Goal: Task Accomplishment & Management: Complete application form

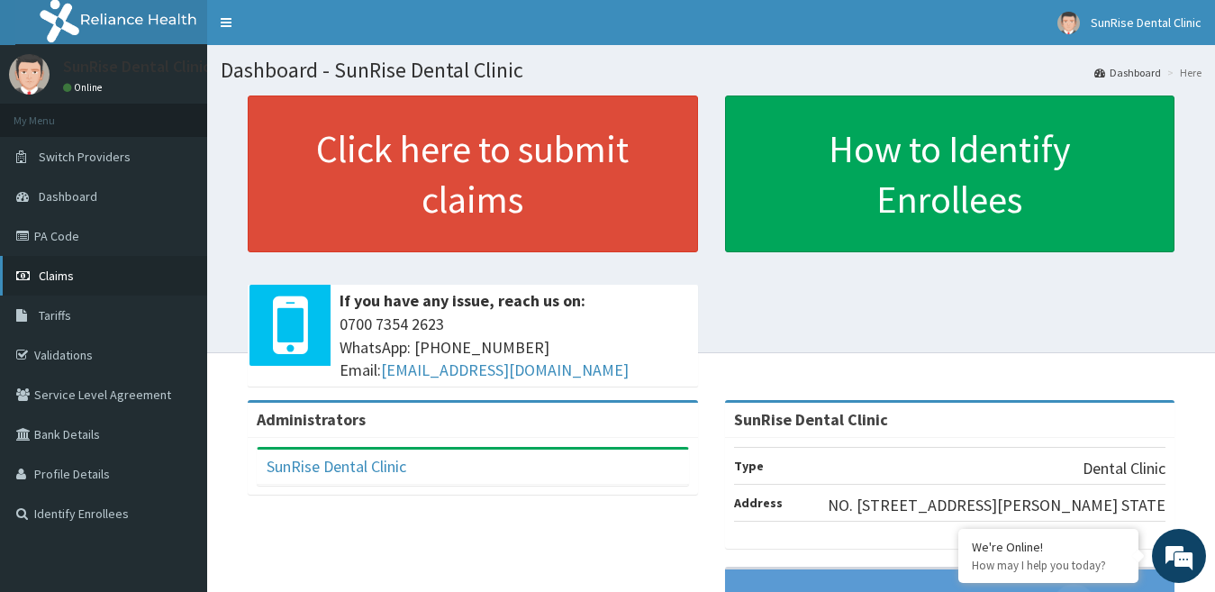
click at [144, 267] on link "Claims" at bounding box center [103, 276] width 207 height 40
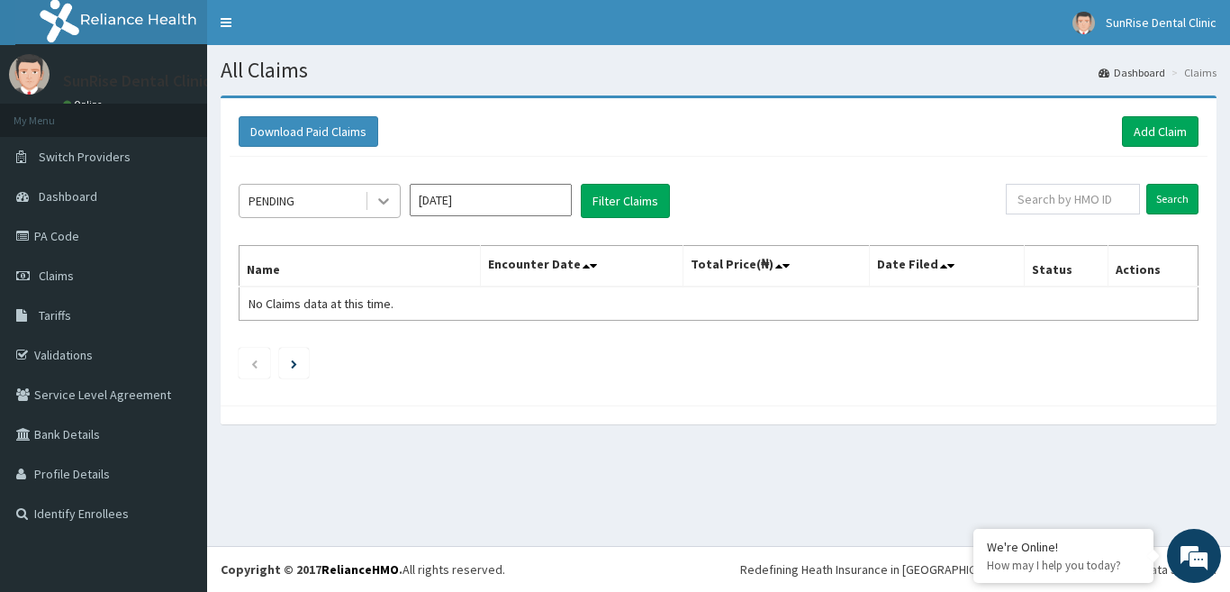
click at [385, 201] on icon at bounding box center [383, 202] width 11 height 6
drag, startPoint x: 385, startPoint y: 201, endPoint x: 370, endPoint y: 248, distance: 49.3
click at [370, 248] on div "Select is focused ,type to refine list, press Down to open the menu, PENDING Au…" at bounding box center [719, 277] width 978 height 240
click at [618, 214] on button "Filter Claims" at bounding box center [625, 201] width 89 height 34
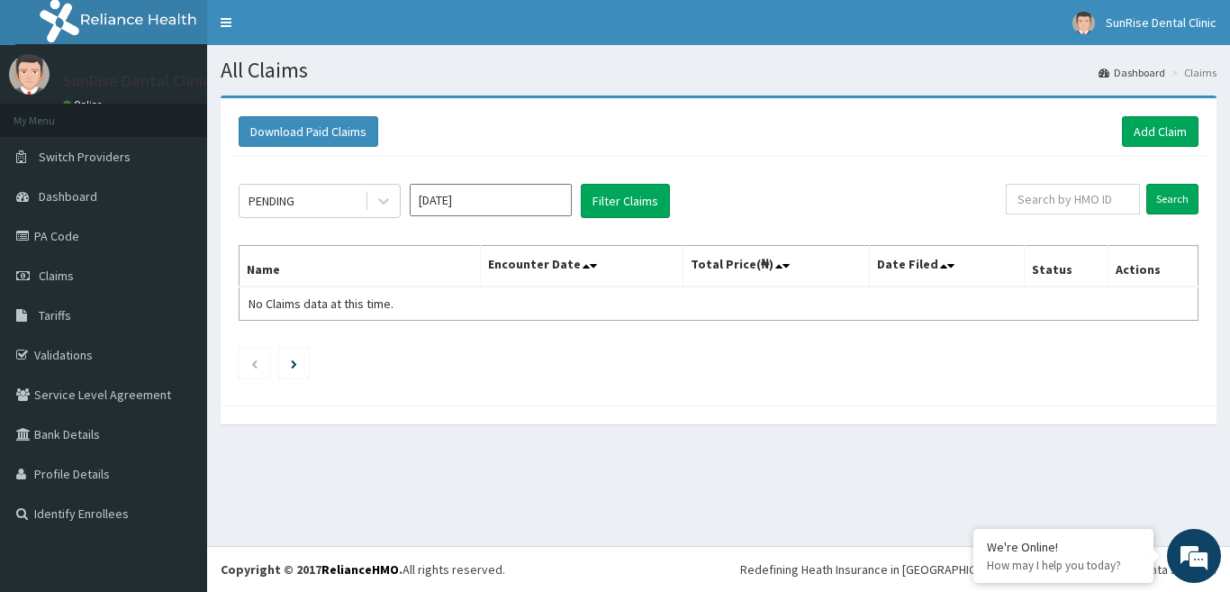
click at [475, 203] on input "[DATE]" at bounding box center [491, 200] width 162 height 32
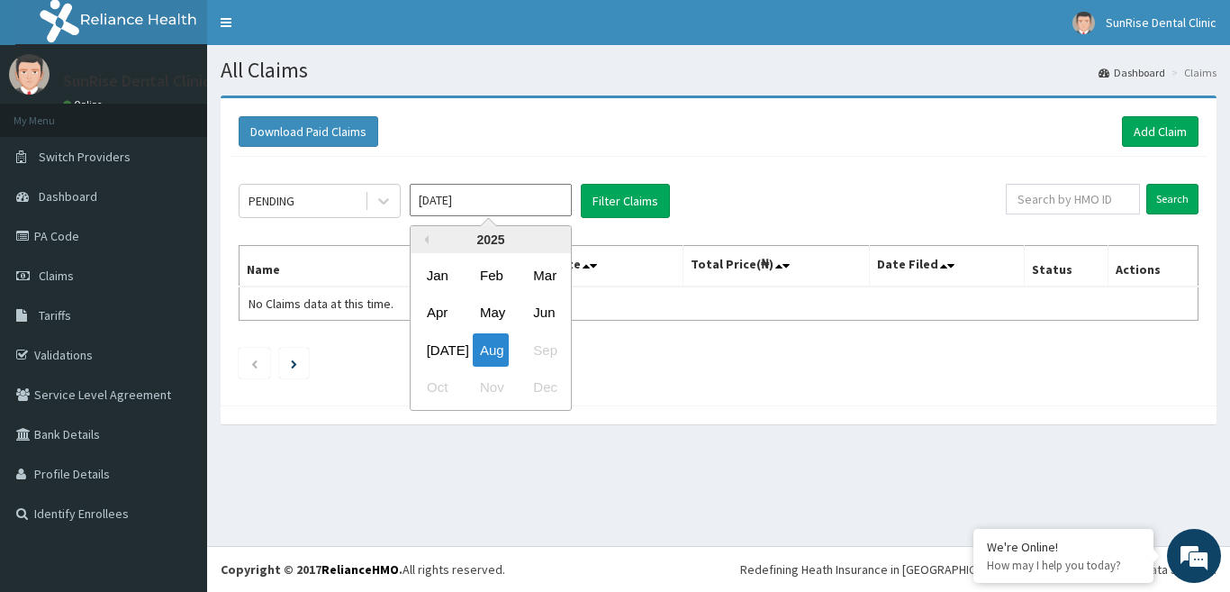
click at [549, 349] on div "Jul Aug Sep" at bounding box center [491, 349] width 160 height 37
click at [497, 350] on div "Aug" at bounding box center [491, 349] width 36 height 33
type input "Jul 2025"
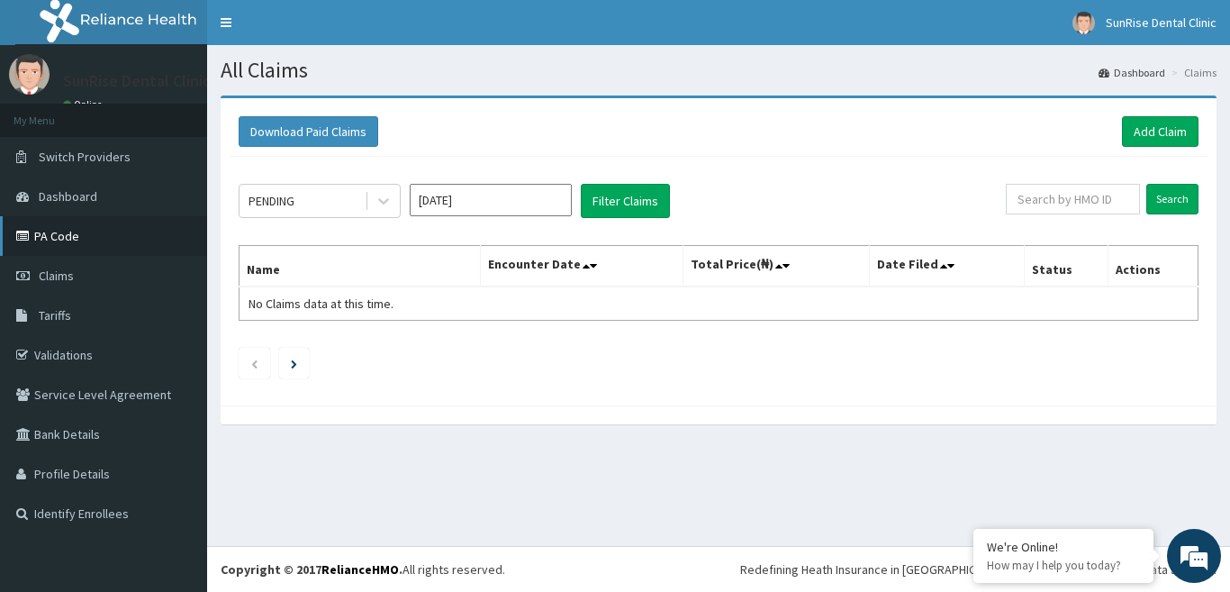
click at [161, 241] on link "PA Code" at bounding box center [103, 236] width 207 height 40
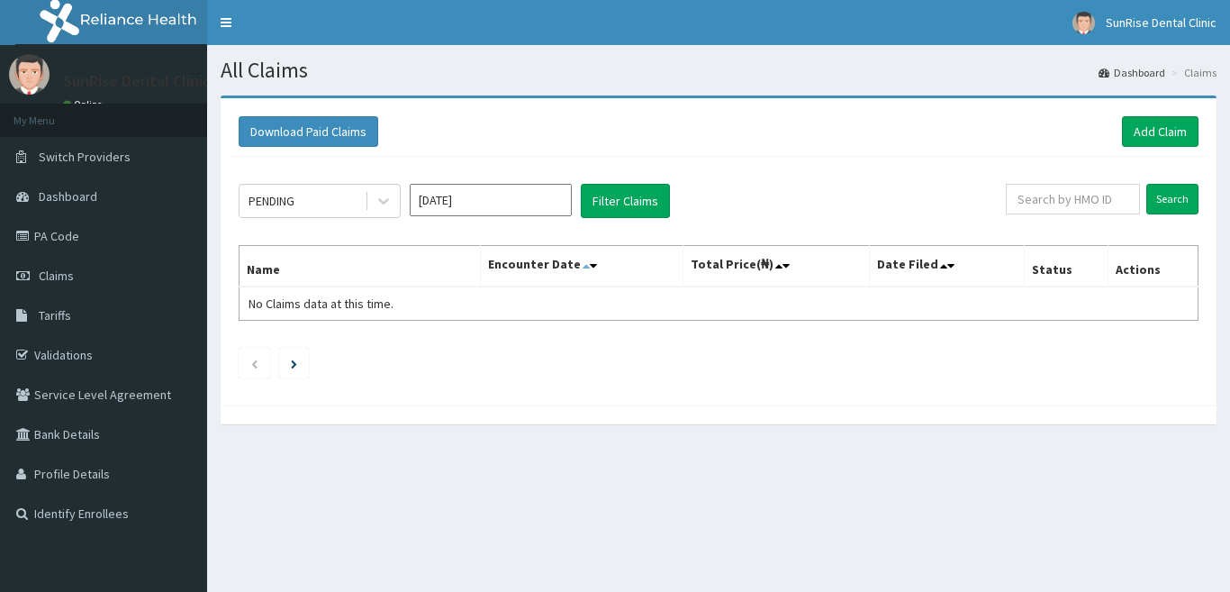
click at [585, 267] on icon at bounding box center [586, 265] width 7 height 13
click at [595, 266] on icon at bounding box center [593, 265] width 7 height 13
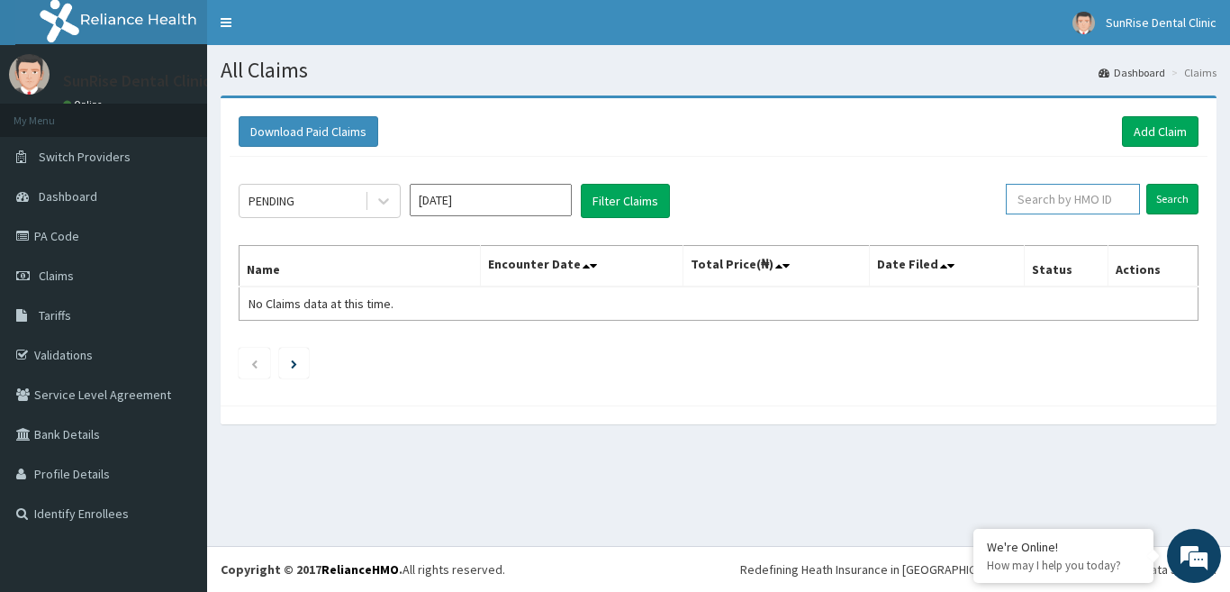
click at [1116, 204] on input "text" at bounding box center [1073, 199] width 134 height 31
type input "a"
type input "ACQ/10210/A"
click at [1163, 201] on input "Search" at bounding box center [1172, 199] width 52 height 31
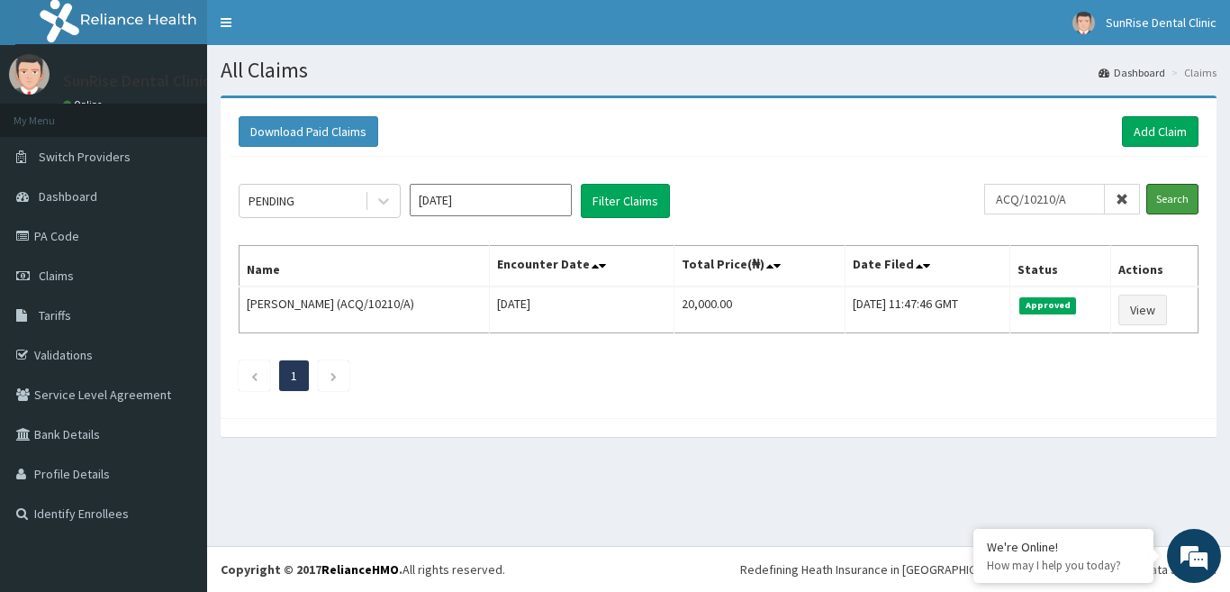
drag, startPoint x: 1163, startPoint y: 201, endPoint x: 1223, endPoint y: 206, distance: 59.7
click at [1223, 206] on div "Download Paid Claims Add Claim × Note you can only download claims within a max…" at bounding box center [718, 274] width 1023 height 359
click at [773, 266] on icon at bounding box center [776, 265] width 7 height 13
click at [168, 241] on link "PA Code" at bounding box center [103, 236] width 207 height 40
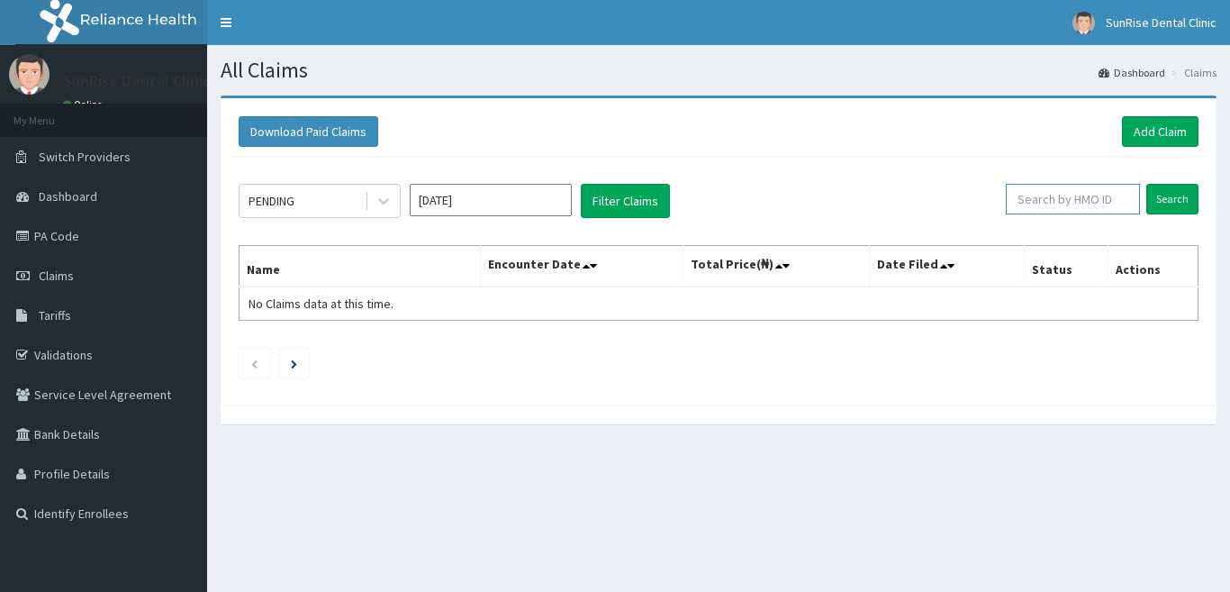
click at [1086, 199] on input "text" at bounding box center [1073, 199] width 134 height 31
type input "ACQ/10210/A"
click at [1153, 204] on input "Search" at bounding box center [1172, 199] width 52 height 31
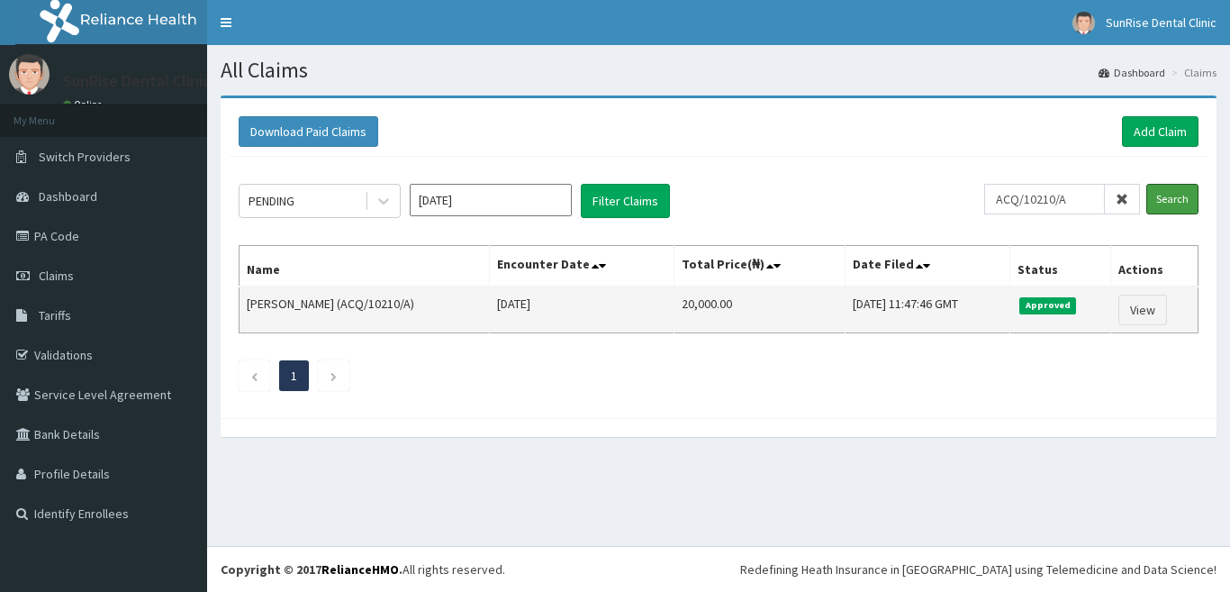
drag, startPoint x: 1153, startPoint y: 204, endPoint x: 1198, endPoint y: 300, distance: 106.3
click at [1198, 300] on div "PENDING [DATE] Filter Claims ACQ/10210/A Search Name Encounter Date Total Price…" at bounding box center [719, 283] width 978 height 252
click at [1154, 302] on link "View" at bounding box center [1142, 309] width 49 height 31
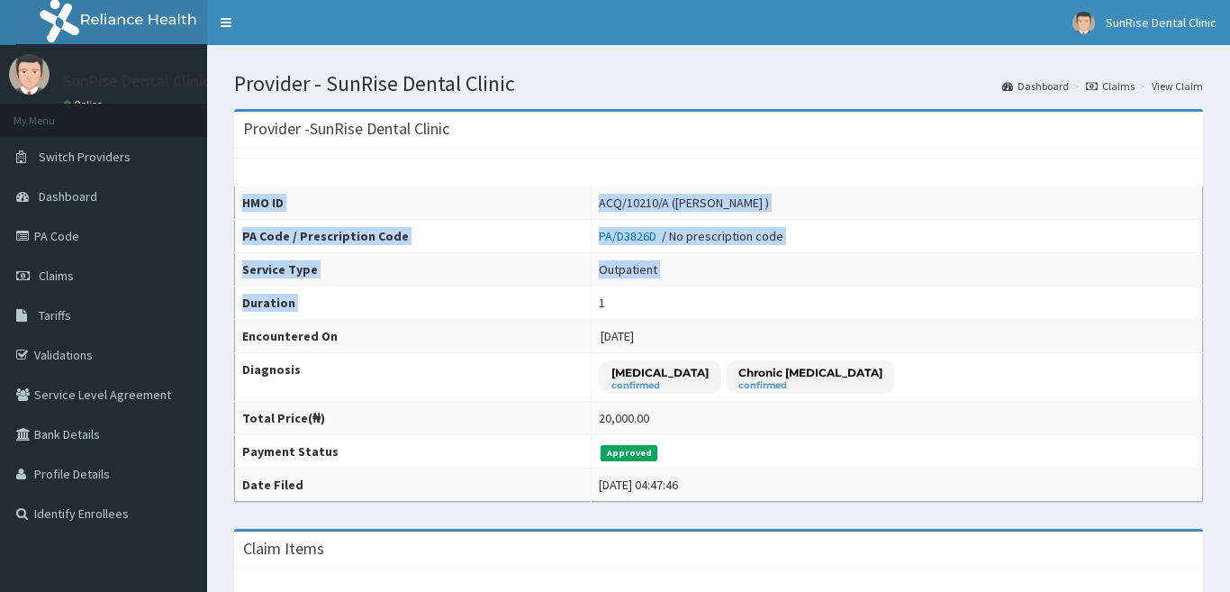
drag, startPoint x: 0, startPoint y: 0, endPoint x: 1222, endPoint y: 260, distance: 1249.3
click at [1222, 260] on div "R EL Toggle navigation SunRise Dental Clinic SunRise Dental Clinic - [EMAIL_ADD…" at bounding box center [615, 296] width 1230 height 592
click at [1132, 327] on td "[DATE]" at bounding box center [897, 336] width 611 height 33
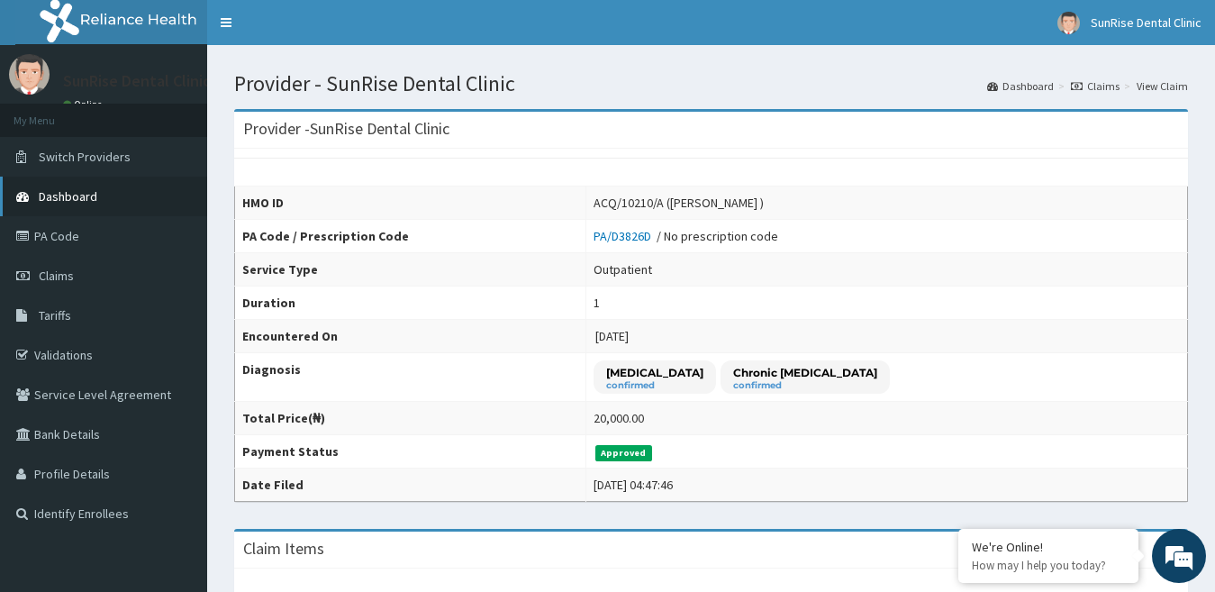
click at [100, 190] on link "Dashboard" at bounding box center [103, 196] width 207 height 40
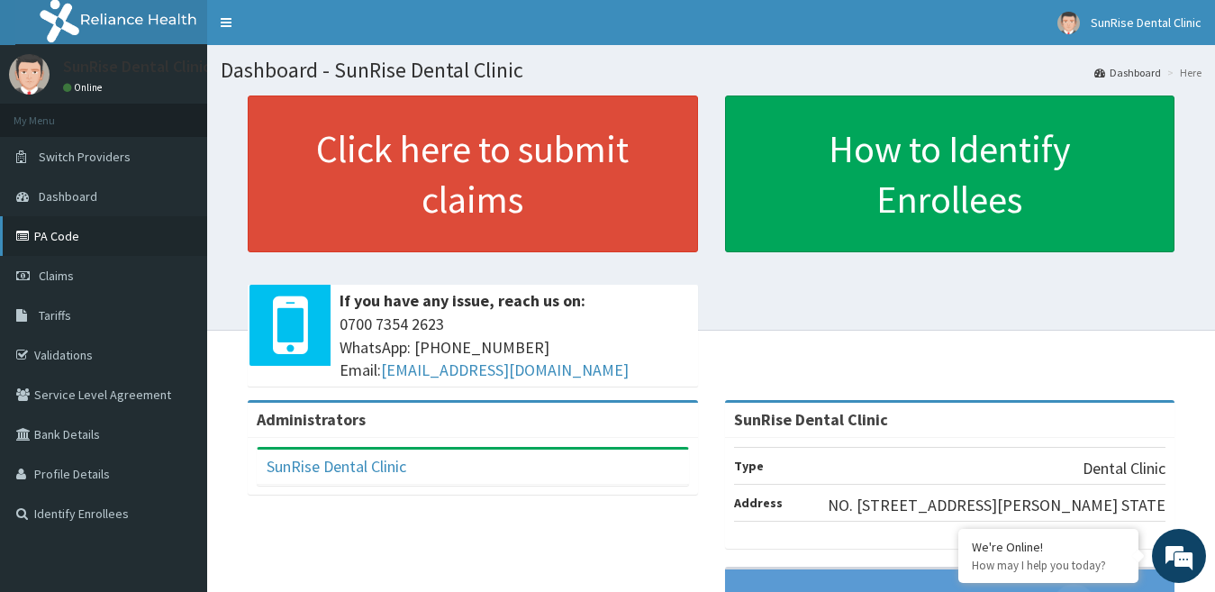
click at [119, 248] on link "PA Code" at bounding box center [103, 236] width 207 height 40
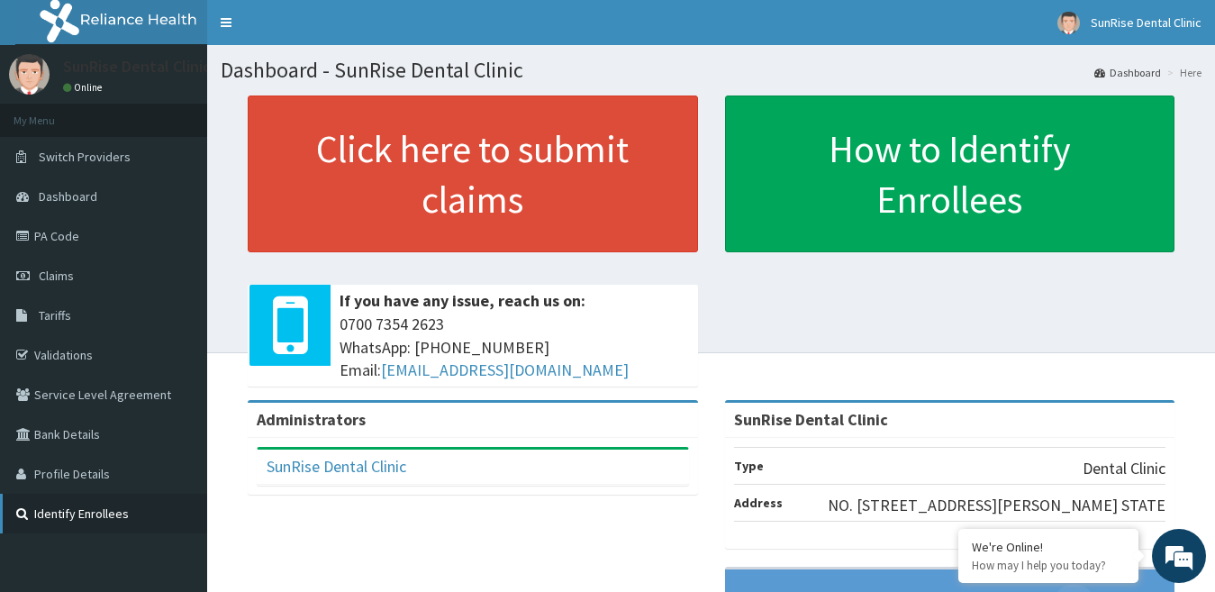
click at [108, 512] on link "Identify Enrollees" at bounding box center [103, 513] width 207 height 40
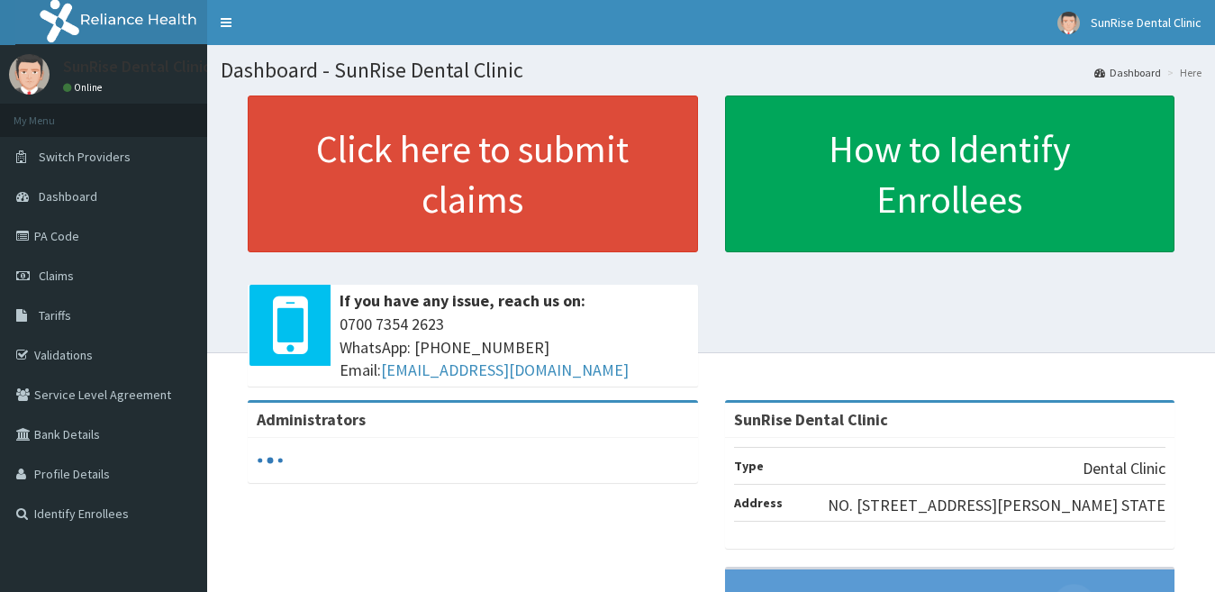
click at [112, 229] on link "PA Code" at bounding box center [103, 236] width 207 height 40
drag, startPoint x: 0, startPoint y: 0, endPoint x: 112, endPoint y: 229, distance: 254.5
click at [112, 229] on link "PA Code" at bounding box center [103, 236] width 207 height 40
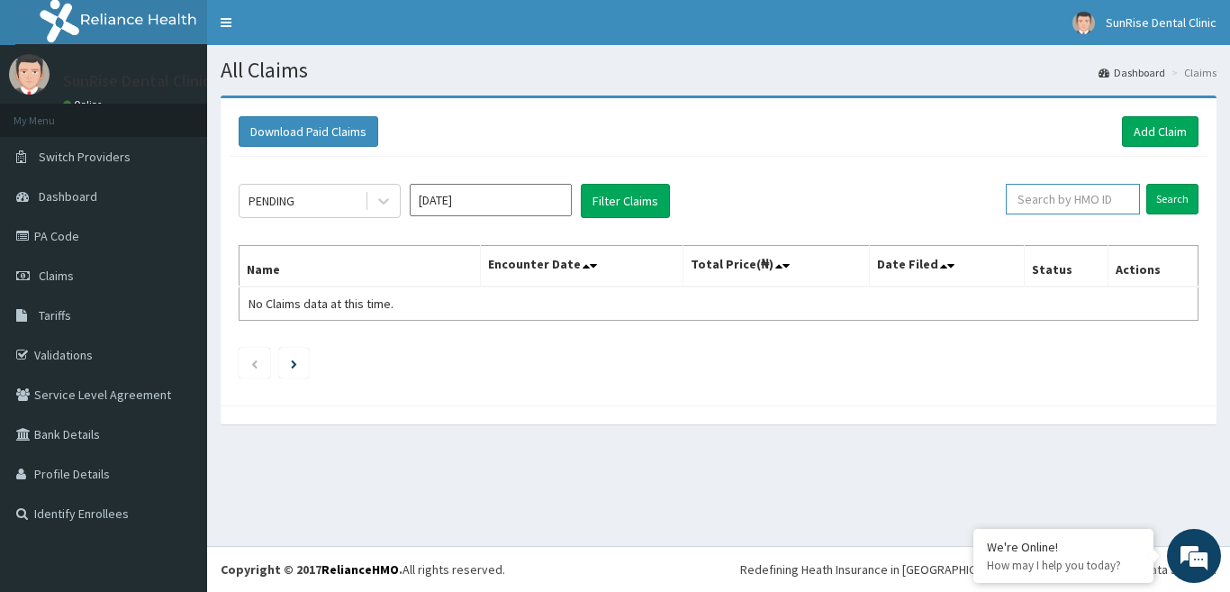
click at [1066, 204] on input "text" at bounding box center [1073, 199] width 134 height 31
type input "NBC/10794/A"
click at [1187, 200] on input "Search" at bounding box center [1172, 199] width 52 height 31
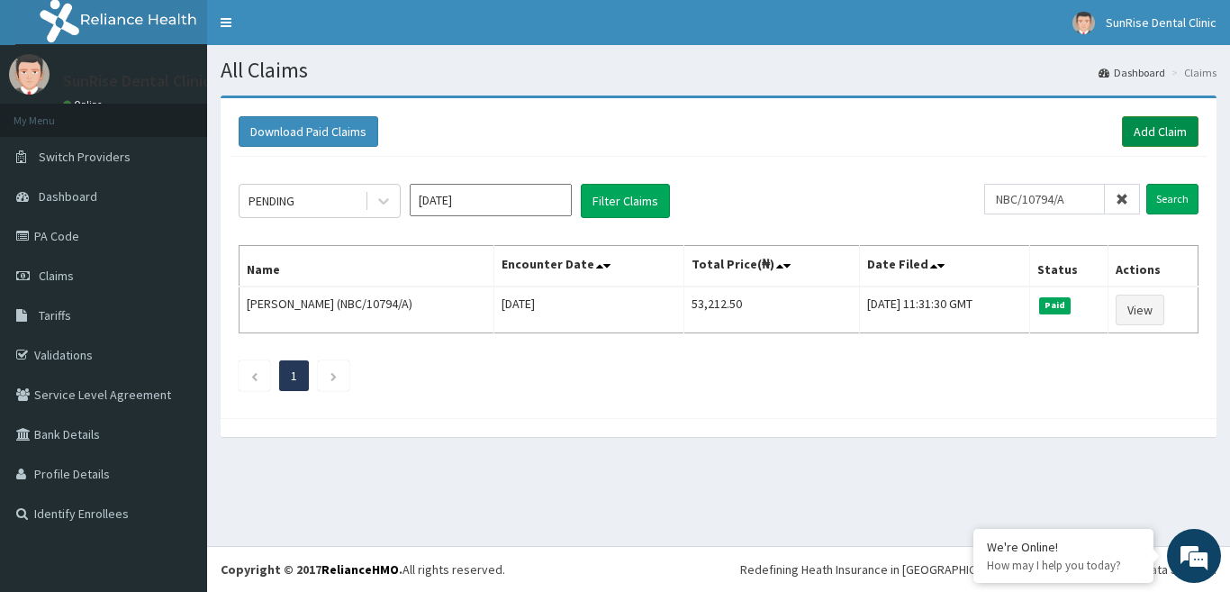
click at [1156, 125] on link "Add Claim" at bounding box center [1160, 131] width 77 height 31
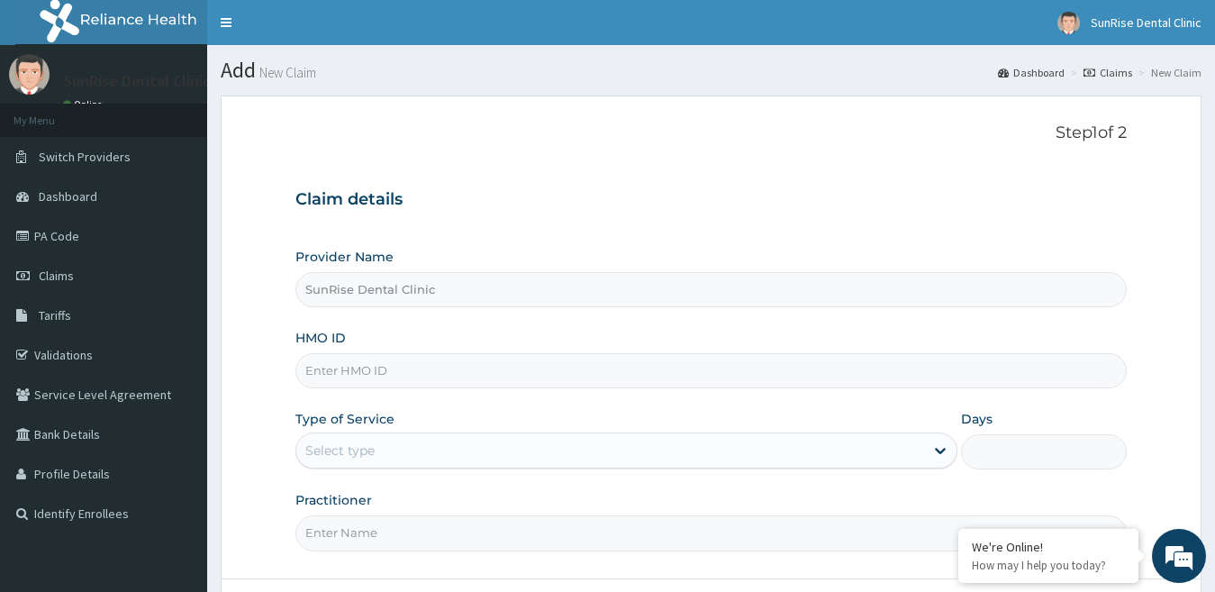
click at [354, 363] on input "HMO ID" at bounding box center [711, 370] width 832 height 35
type input "NBC/10794/A"
click at [936, 452] on icon at bounding box center [940, 450] width 18 height 18
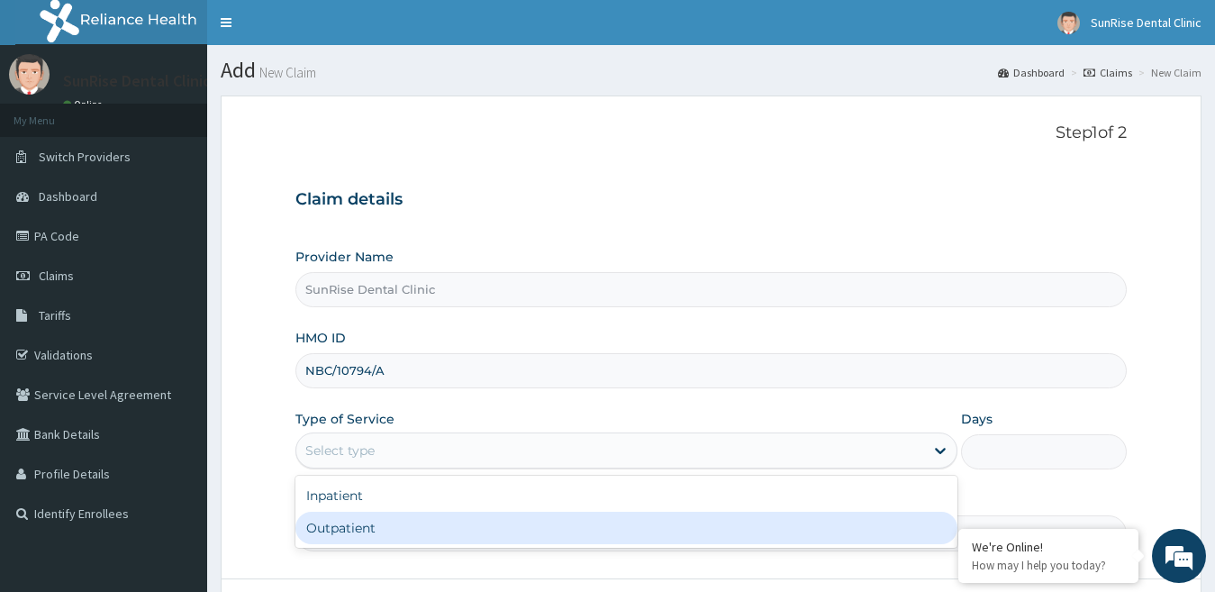
click at [402, 530] on div "Outpatient" at bounding box center [626, 527] width 663 height 32
type input "1"
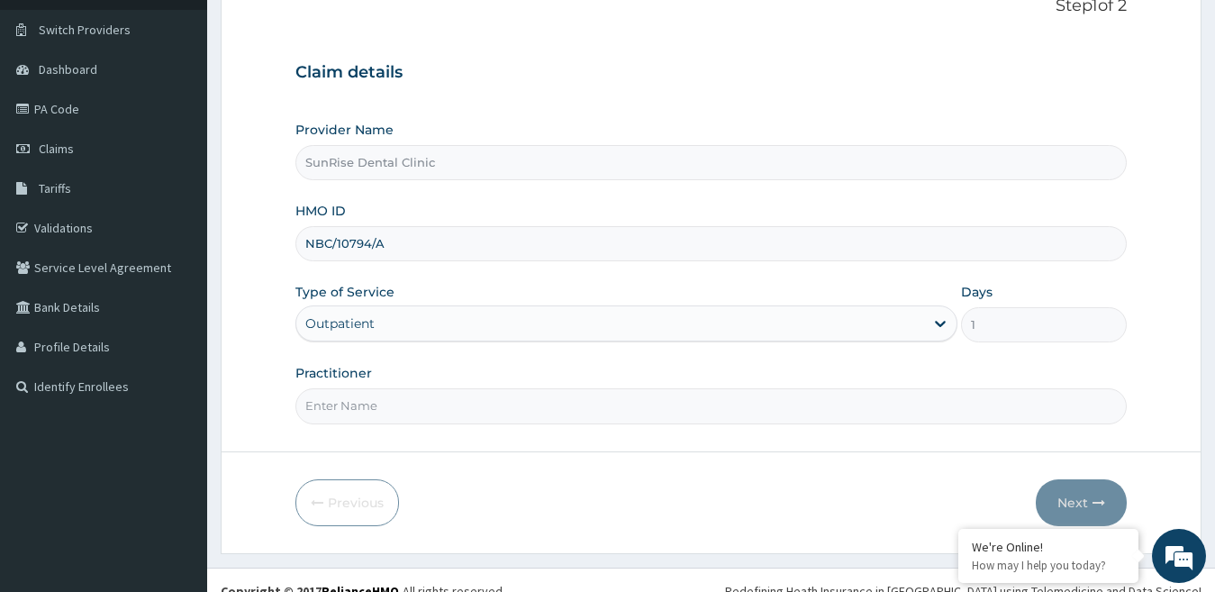
scroll to position [146, 0]
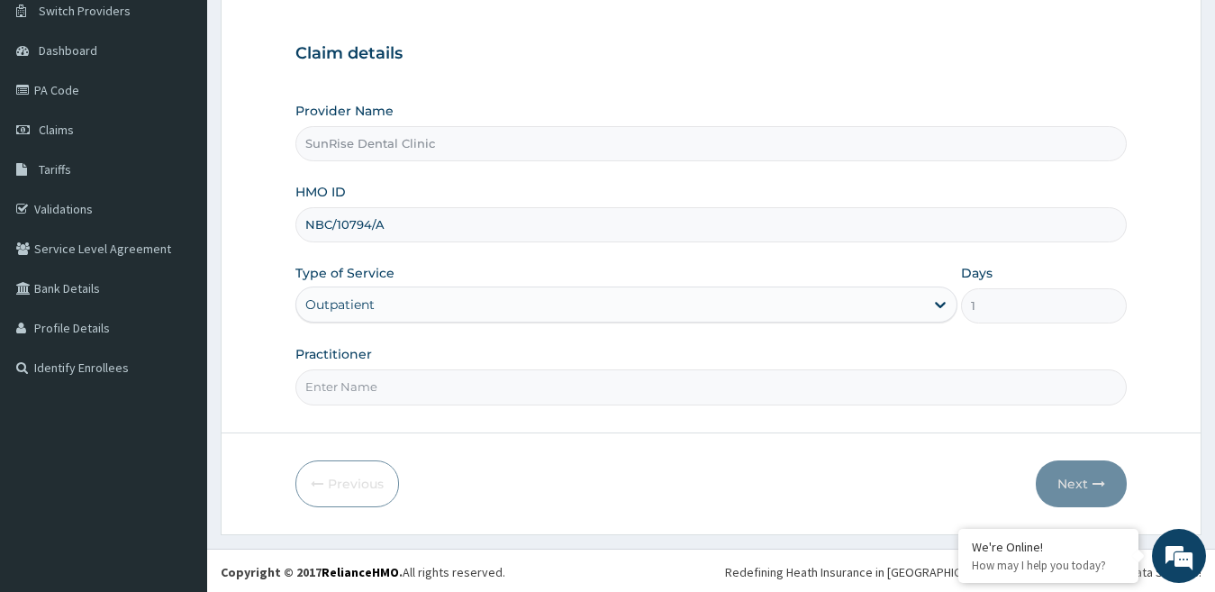
click at [363, 385] on input "Practitioner" at bounding box center [711, 386] width 832 height 35
type input "[PERSON_NAME]"
click at [1084, 471] on button "Next" at bounding box center [1081, 483] width 91 height 47
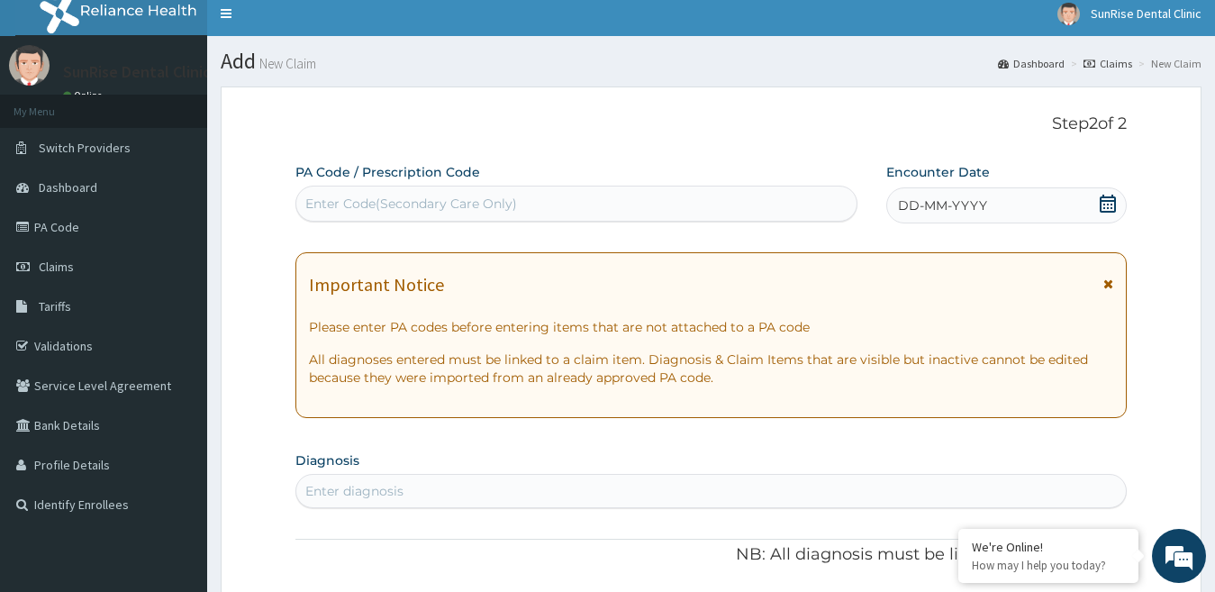
scroll to position [0, 0]
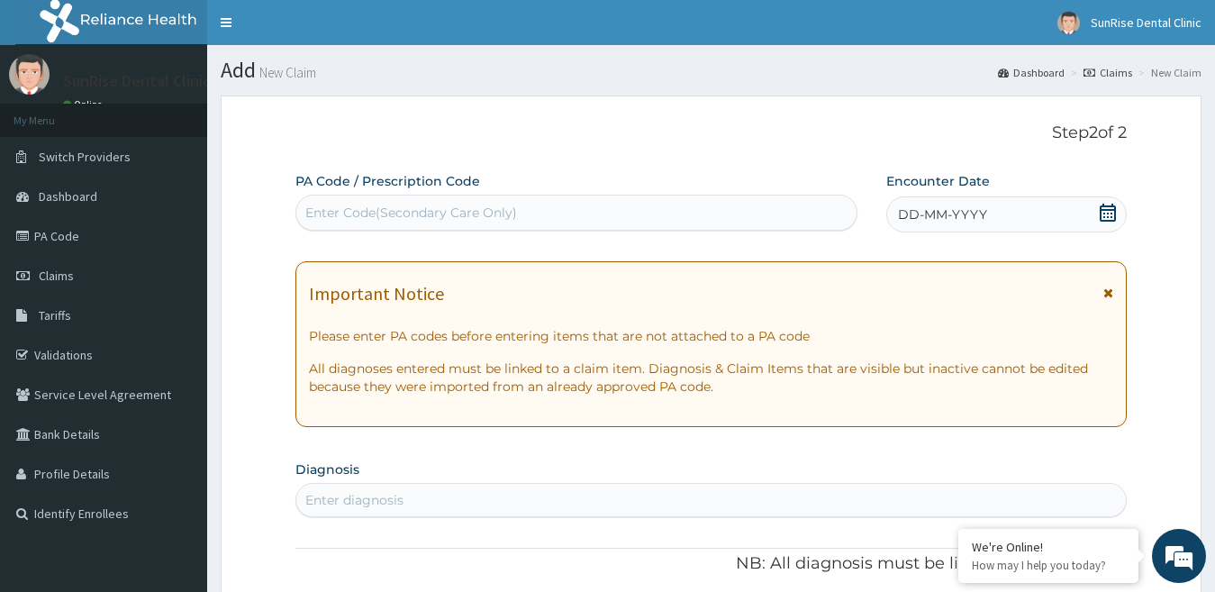
click at [619, 211] on div "Enter Code(Secondary Care Only)" at bounding box center [576, 212] width 560 height 29
drag, startPoint x: 517, startPoint y: 258, endPoint x: 316, endPoint y: 207, distance: 207.3
click at [316, 207] on div "Enter Code(Secondary Care Only)" at bounding box center [411, 213] width 212 height 18
drag, startPoint x: 316, startPoint y: 207, endPoint x: 285, endPoint y: 563, distance: 357.1
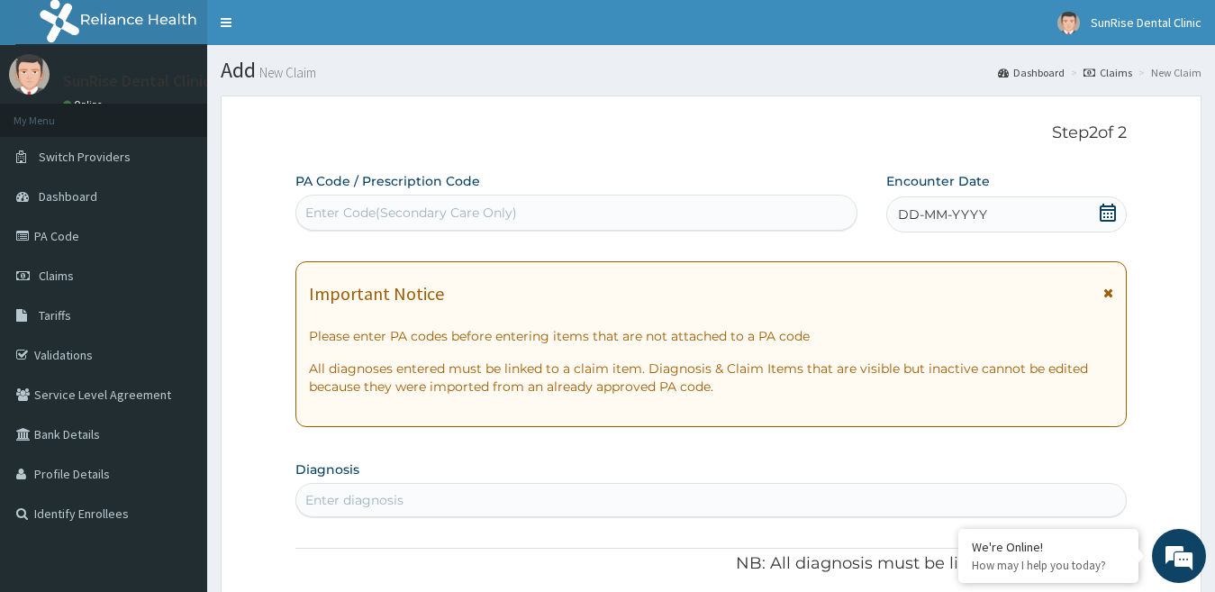
click at [314, 206] on div "Enter Code(Secondary Care Only)" at bounding box center [411, 213] width 212 height 18
click at [312, 206] on div "Enter Code(Secondary Care Only)" at bounding box center [411, 213] width 212 height 18
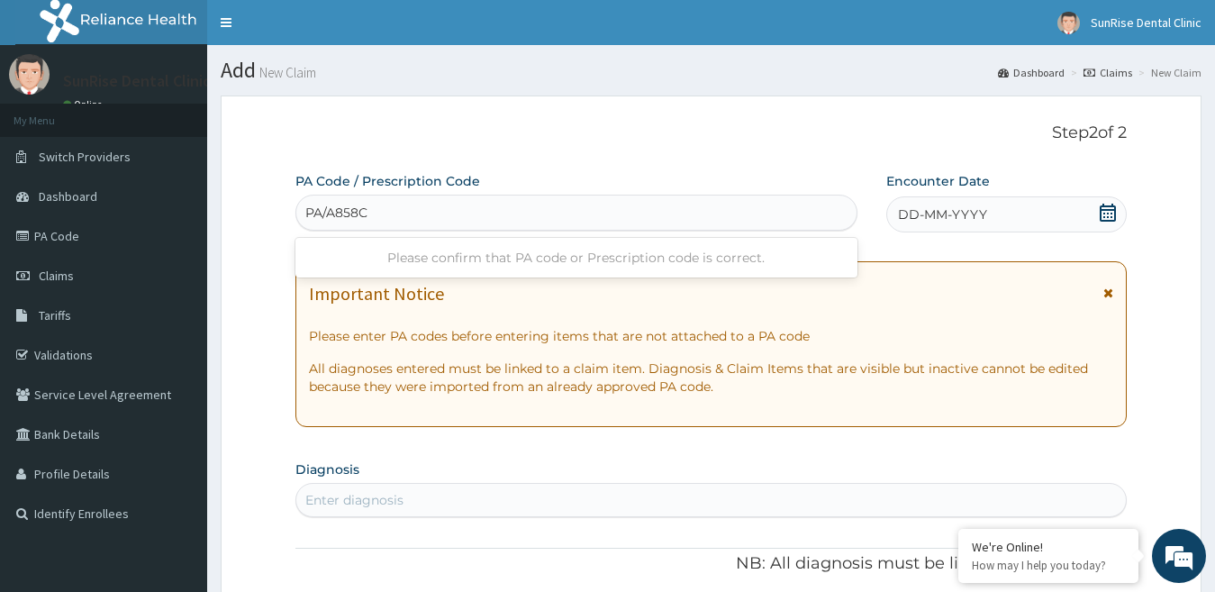
type input "PA/A858CF"
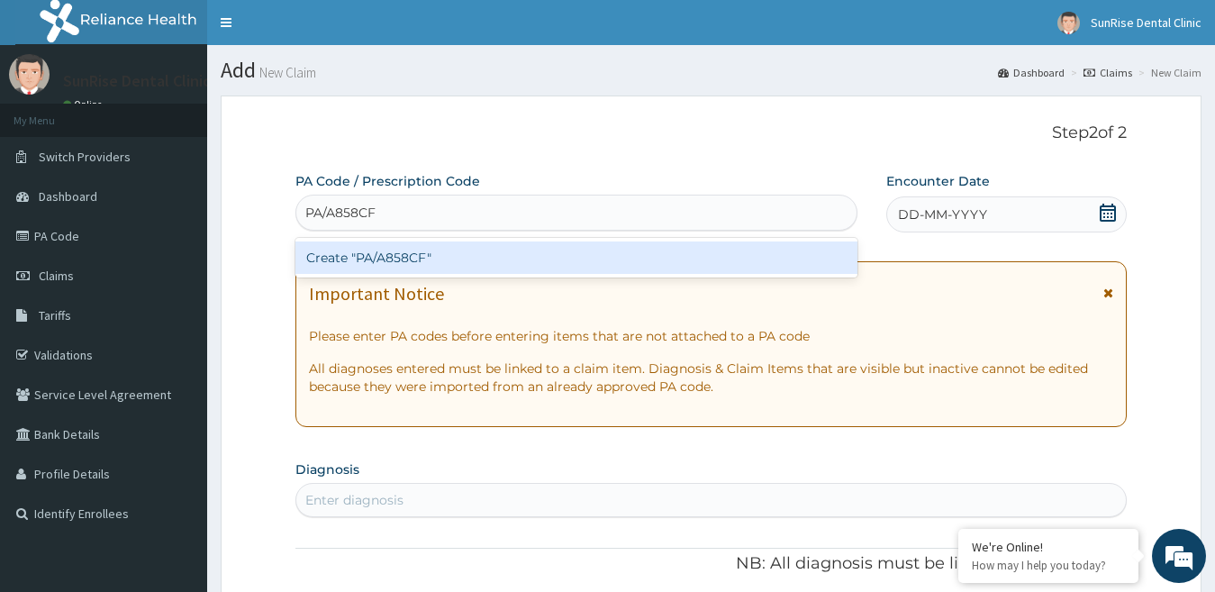
click at [370, 256] on div "Create "PA/A858CF"" at bounding box center [576, 257] width 562 height 32
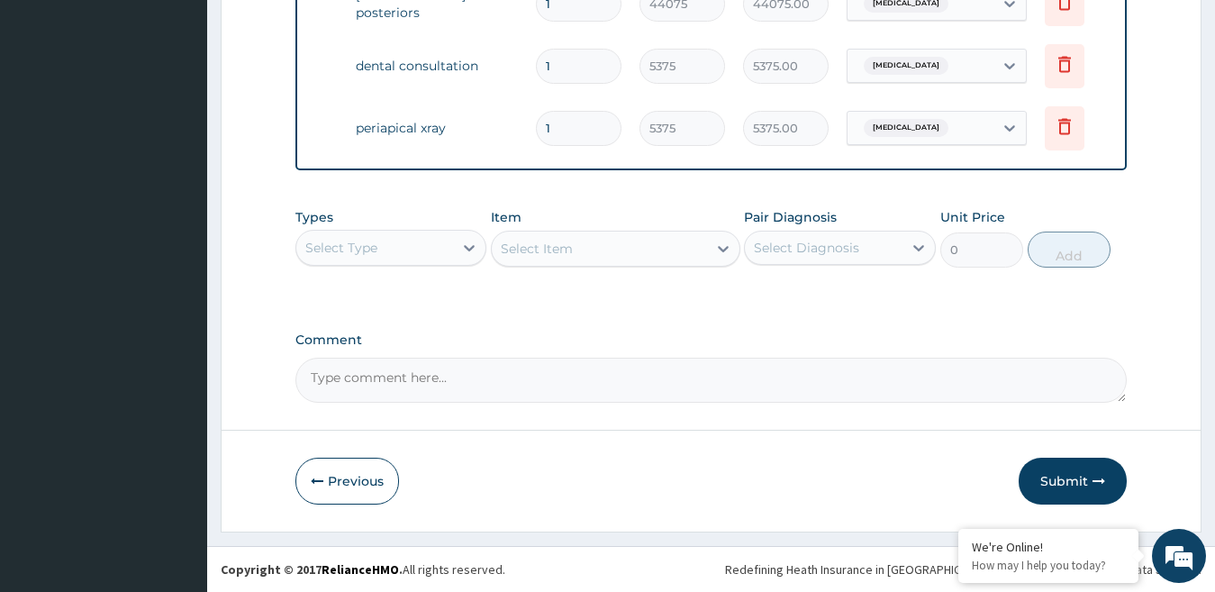
scroll to position [757, 0]
click at [1096, 475] on icon "button" at bounding box center [1098, 481] width 13 height 13
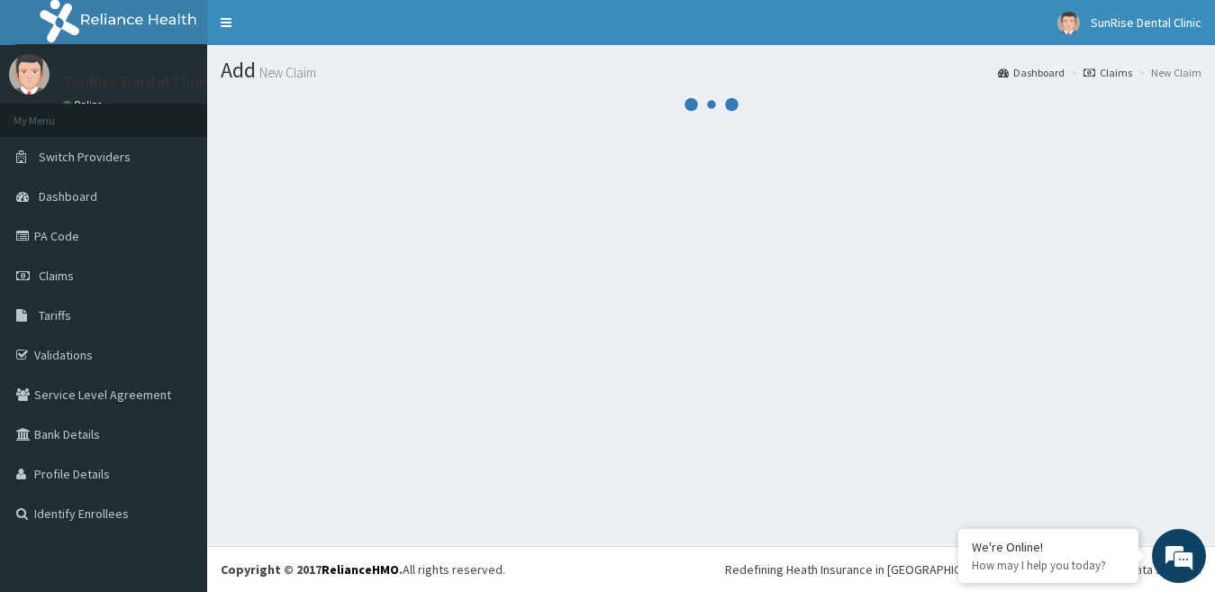
scroll to position [0, 0]
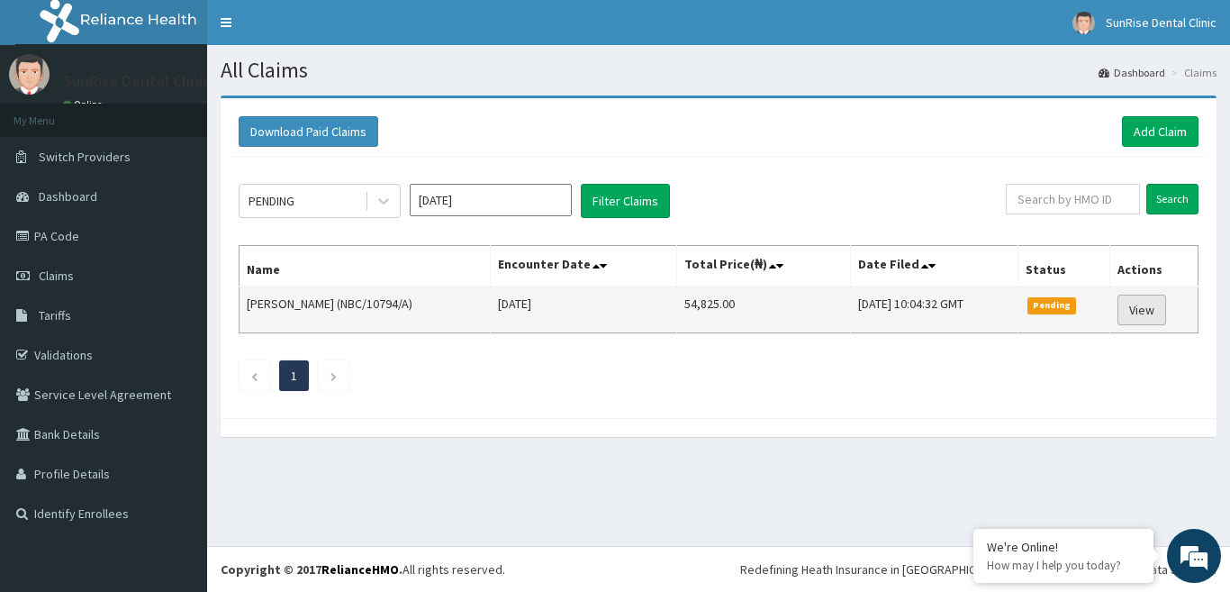
click at [1150, 314] on link "View" at bounding box center [1141, 309] width 49 height 31
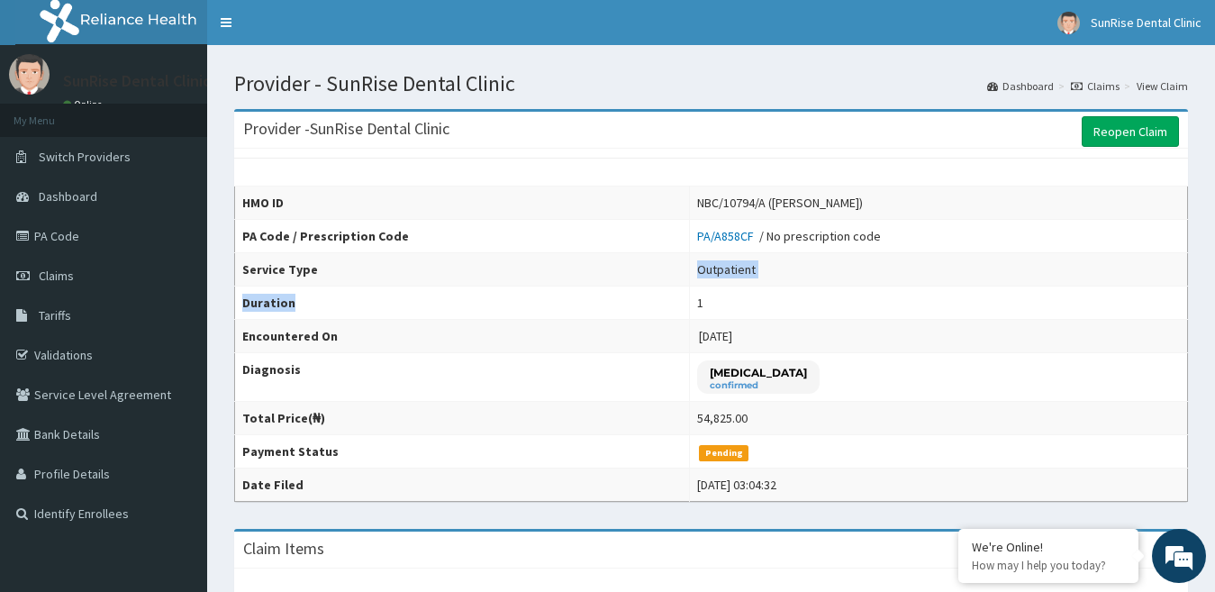
drag, startPoint x: 487, startPoint y: 276, endPoint x: 468, endPoint y: 280, distance: 19.4
click at [468, 280] on th "Service Type" at bounding box center [462, 269] width 455 height 33
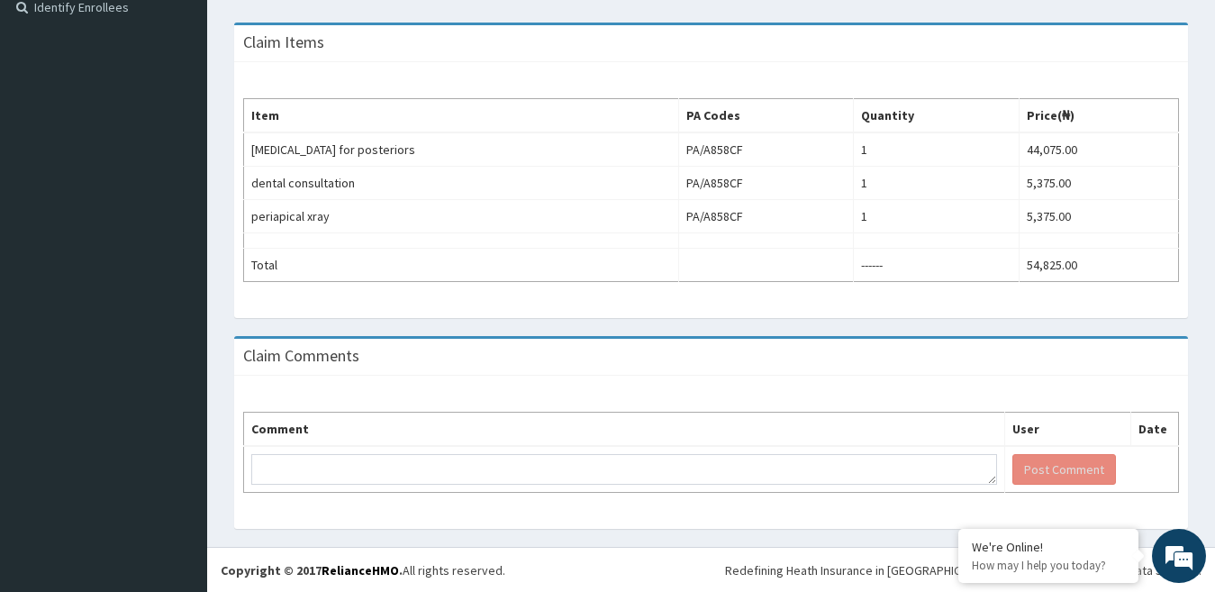
scroll to position [72, 0]
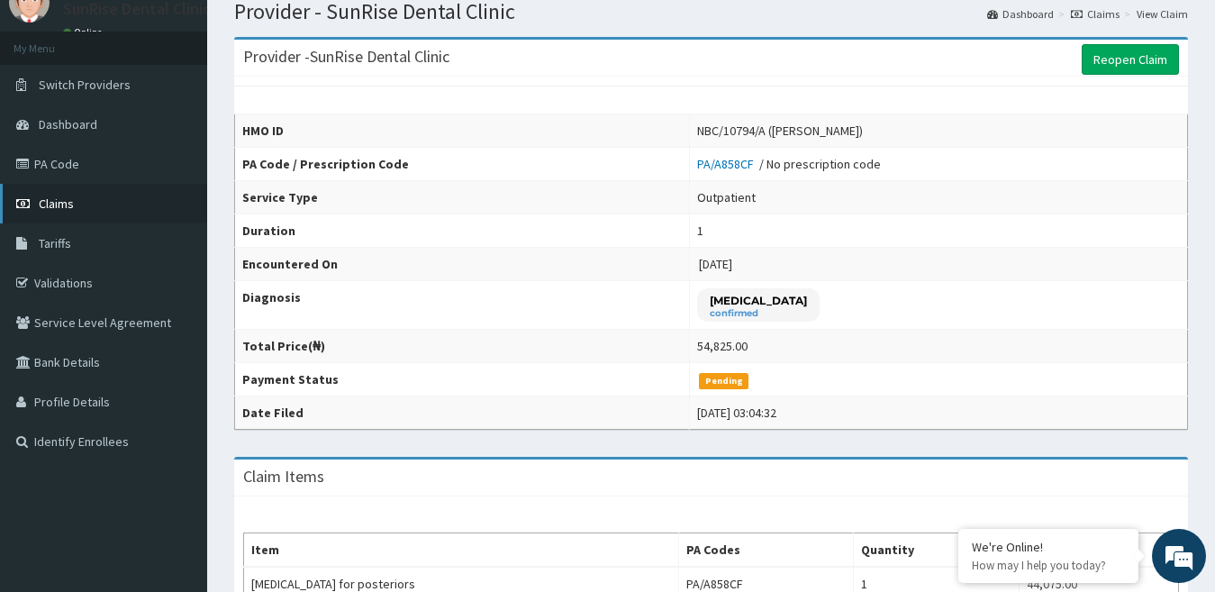
click at [20, 196] on link "Claims" at bounding box center [103, 204] width 207 height 40
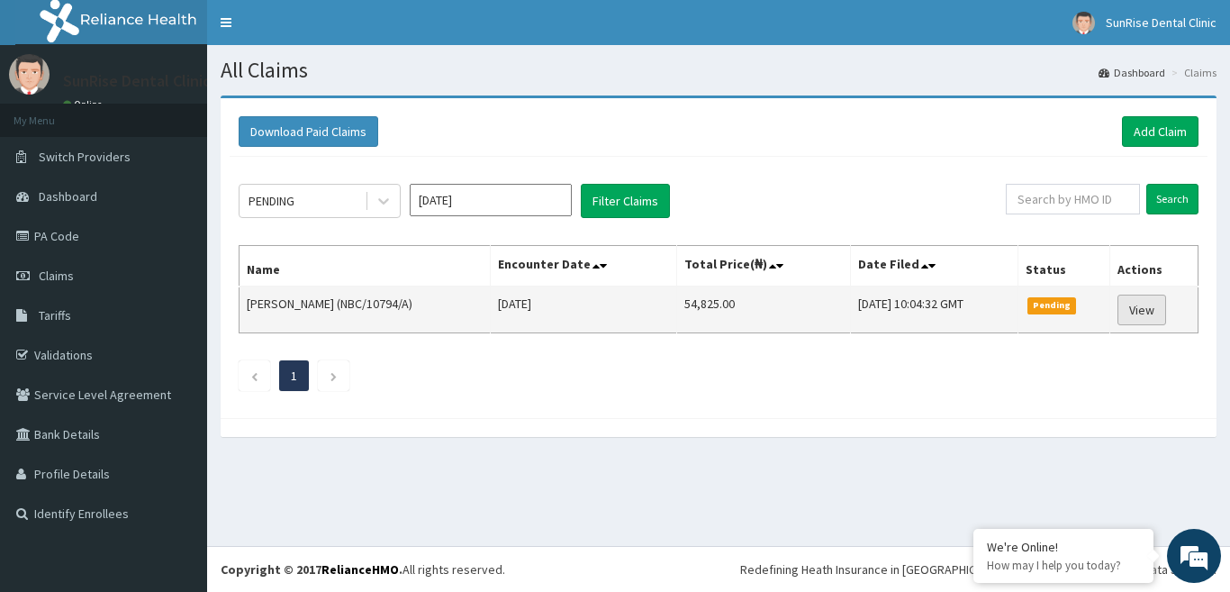
click at [1160, 312] on link "View" at bounding box center [1141, 309] width 49 height 31
